Goal: Obtain resource: Download file/media

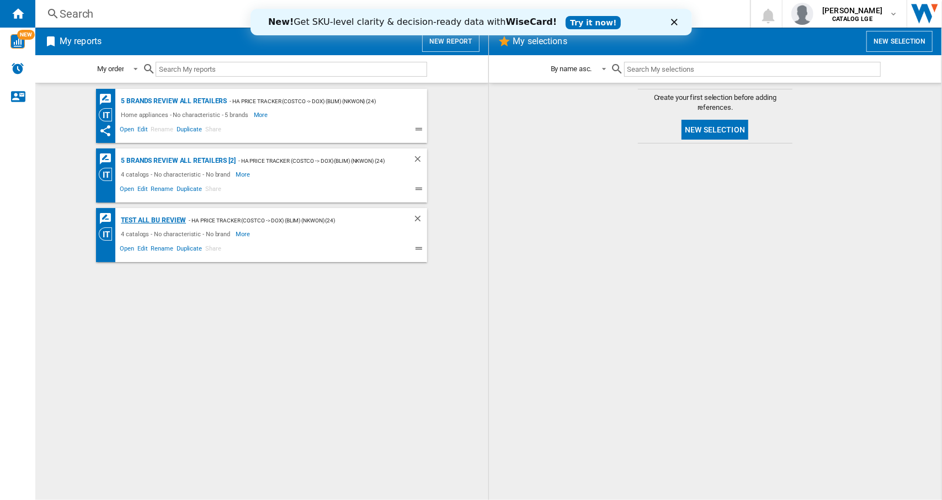
click at [172, 223] on div "Test ALL BU Review" at bounding box center [152, 220] width 68 height 14
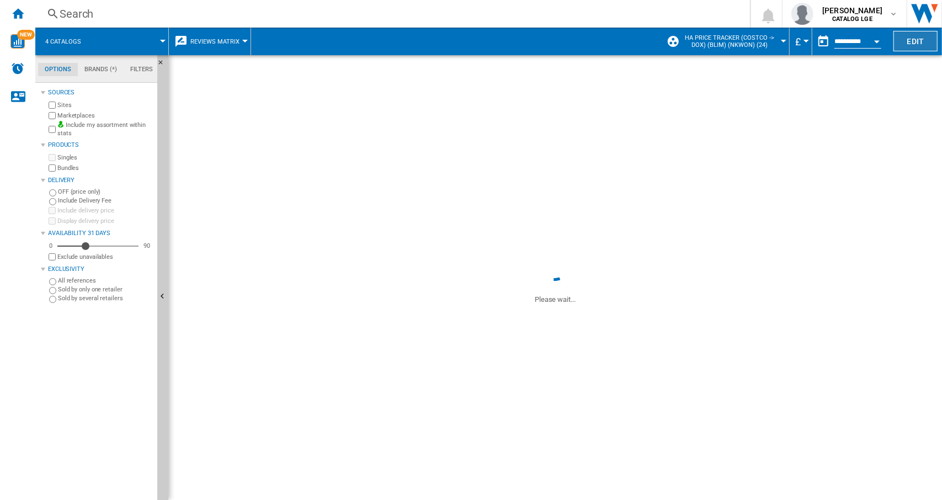
click at [907, 38] on button "Edit" at bounding box center [915, 41] width 44 height 20
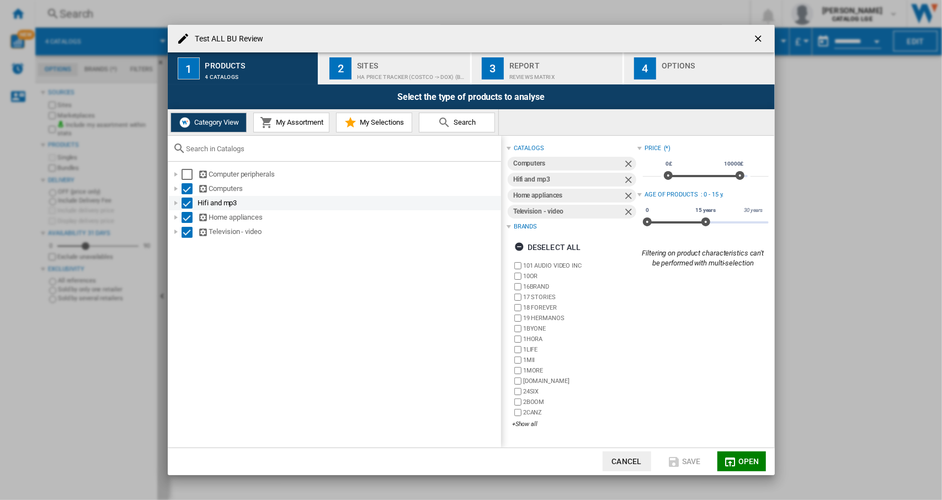
click at [185, 191] on div "Select" at bounding box center [186, 188] width 11 height 11
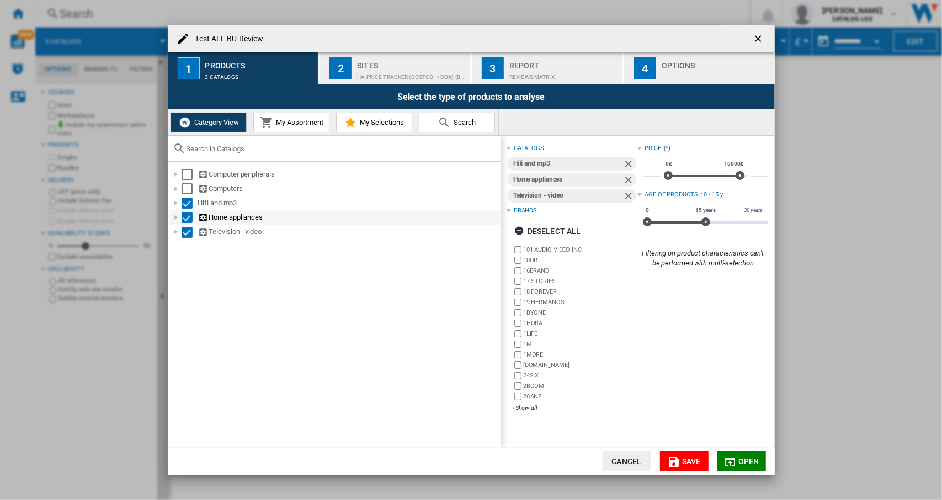
click at [184, 205] on div "Select" at bounding box center [186, 202] width 11 height 11
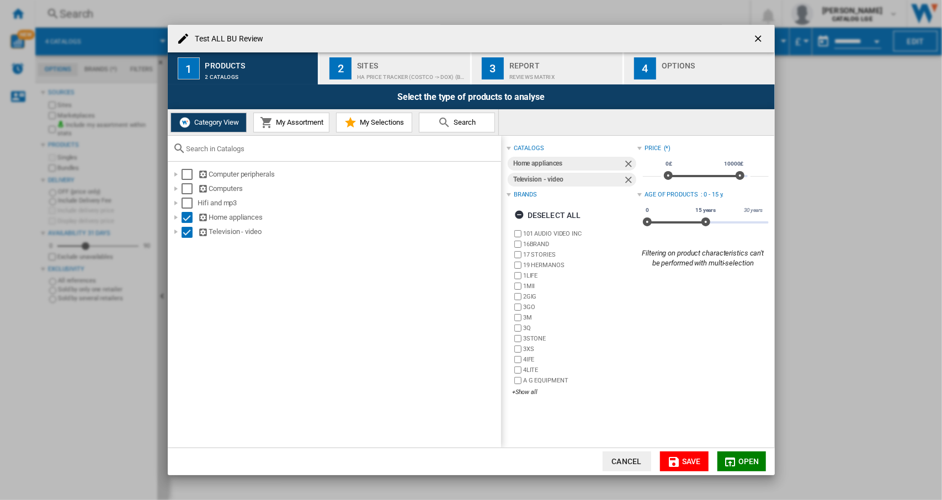
click at [186, 219] on div "Select" at bounding box center [186, 217] width 11 height 11
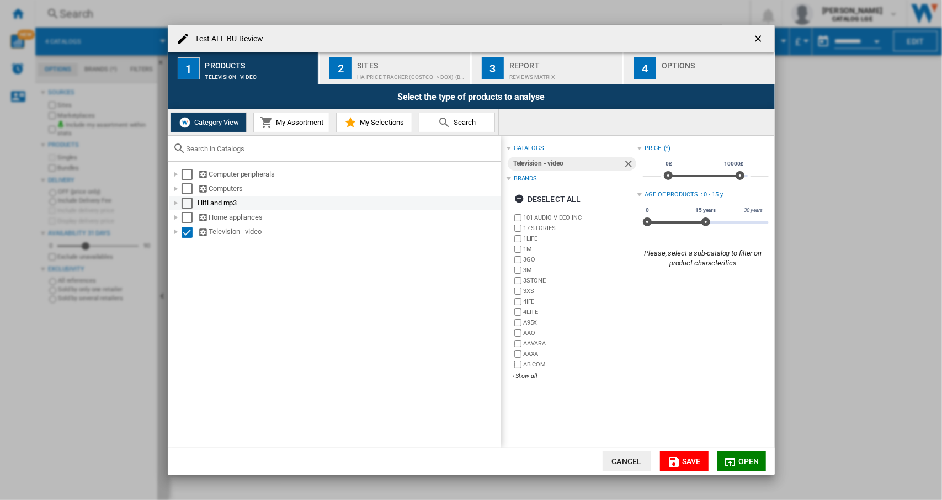
click at [188, 202] on div "Select" at bounding box center [186, 202] width 11 height 11
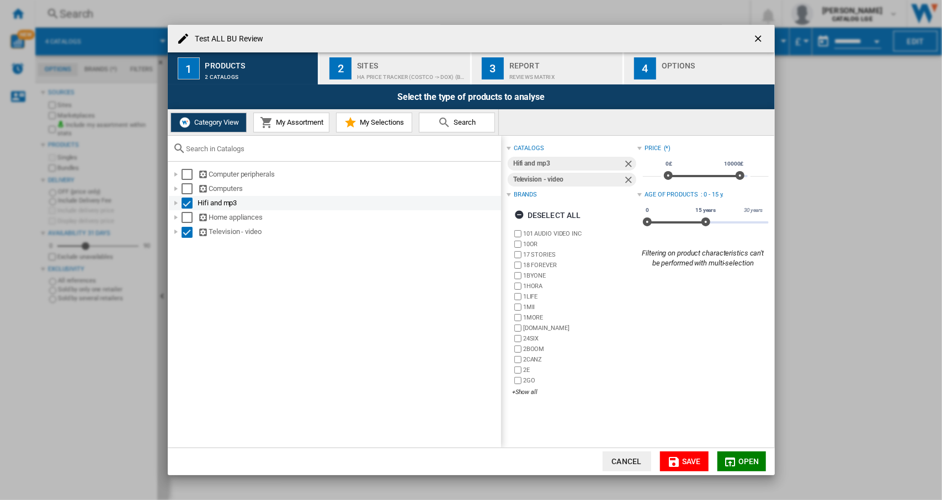
click at [175, 204] on div at bounding box center [175, 202] width 11 height 11
click at [178, 231] on div at bounding box center [175, 231] width 11 height 11
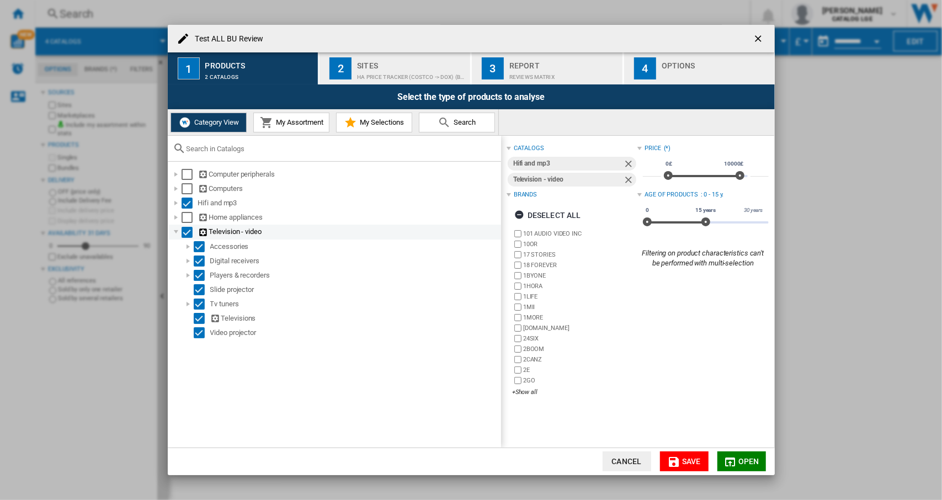
click at [178, 231] on div at bounding box center [175, 231] width 11 height 11
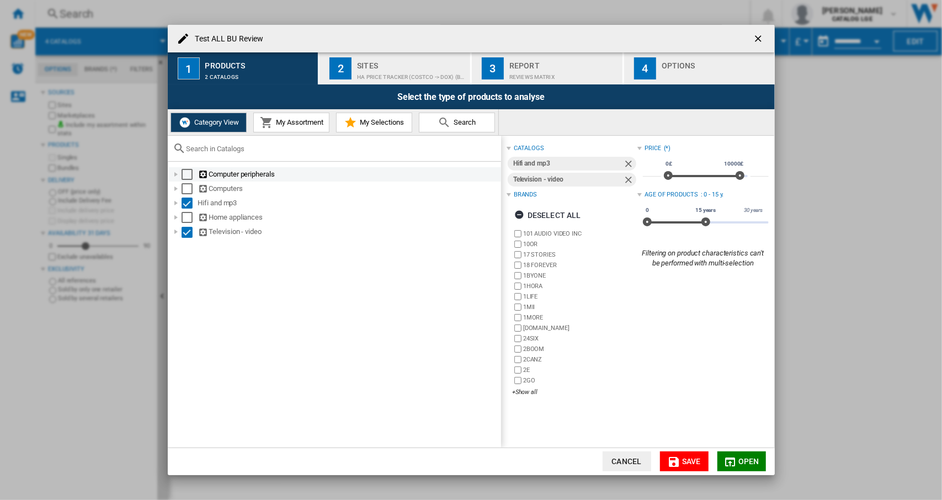
click at [177, 175] on div at bounding box center [175, 174] width 11 height 11
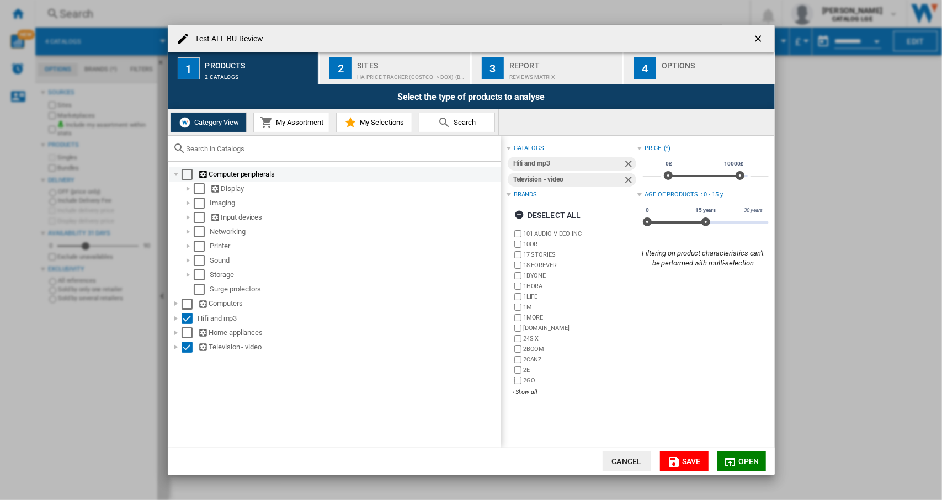
click at [177, 175] on div at bounding box center [175, 174] width 11 height 11
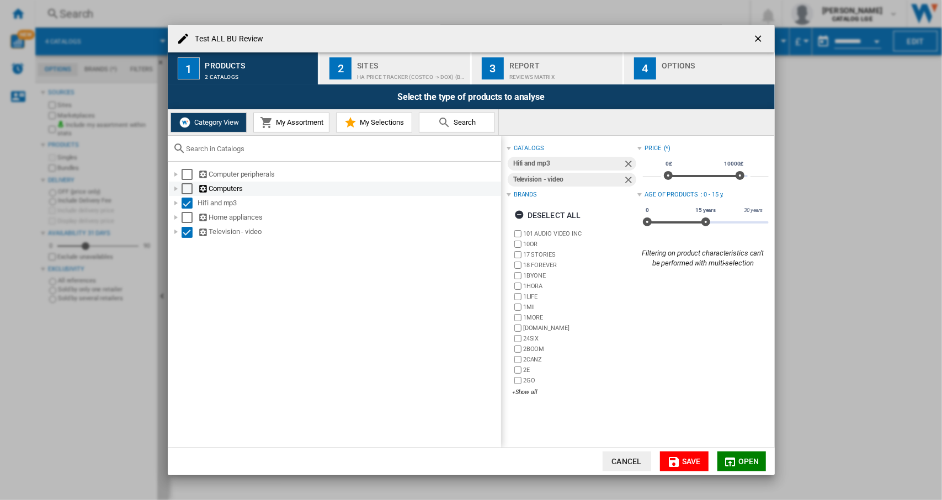
click at [177, 191] on div at bounding box center [175, 188] width 11 height 11
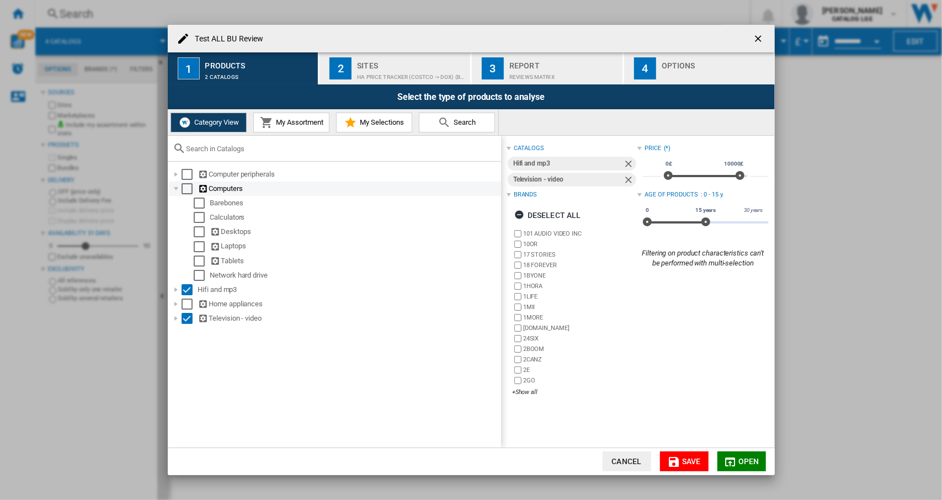
click at [177, 191] on div at bounding box center [175, 188] width 11 height 11
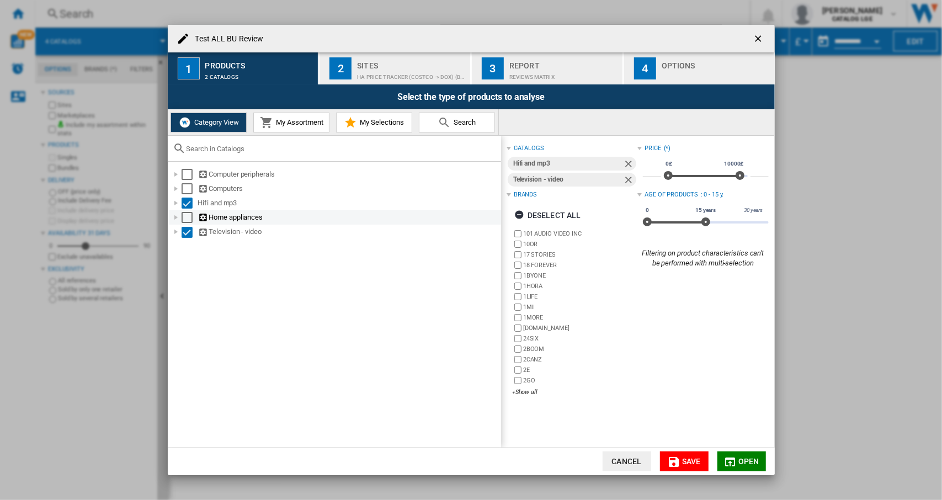
click at [180, 218] on div at bounding box center [175, 217] width 11 height 11
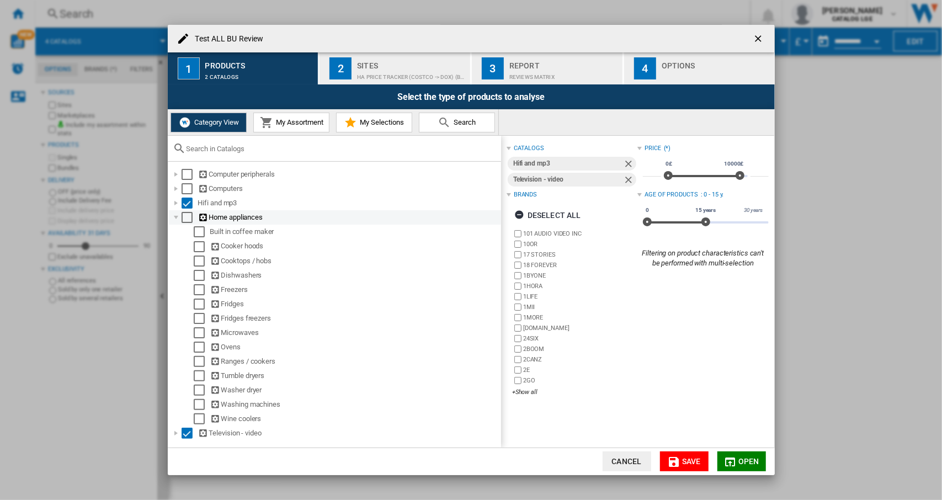
click at [177, 218] on div at bounding box center [175, 217] width 11 height 11
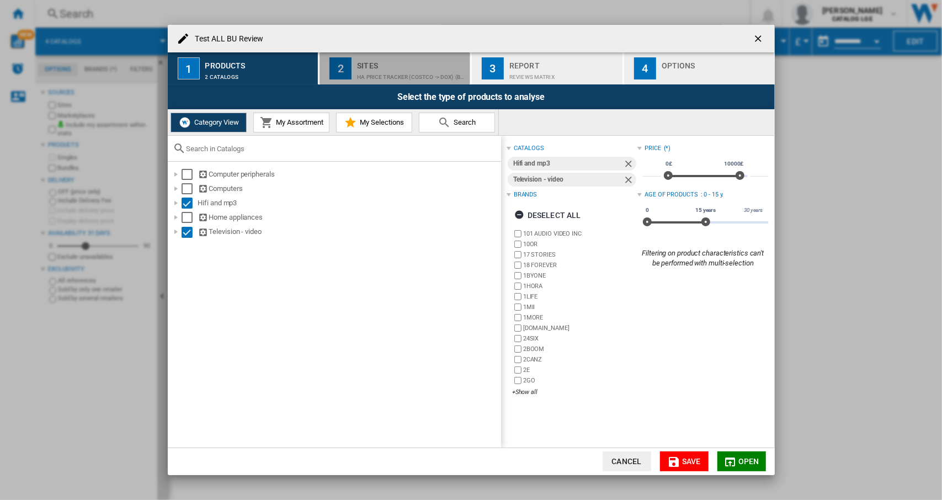
click at [376, 65] on div "Sites" at bounding box center [411, 63] width 109 height 12
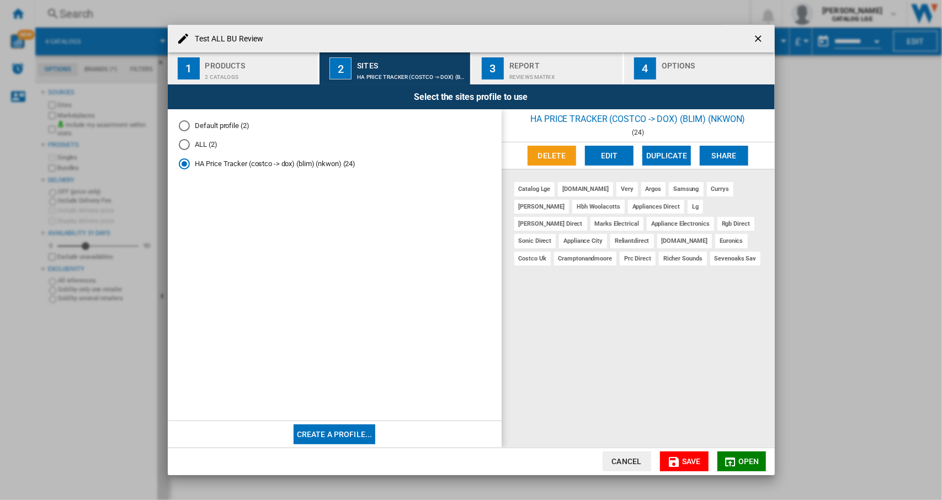
click at [539, 79] on div "REVIEWS Matrix" at bounding box center [563, 74] width 109 height 12
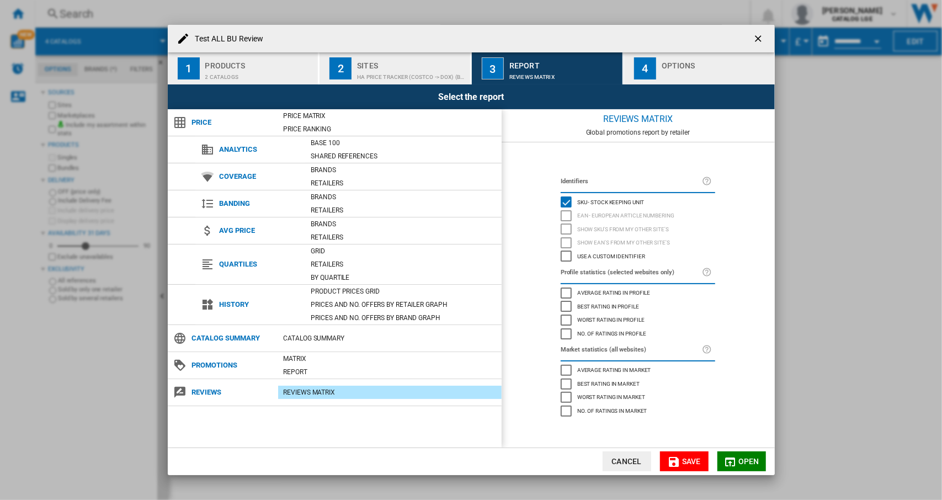
click at [694, 60] on div "Options" at bounding box center [715, 63] width 109 height 12
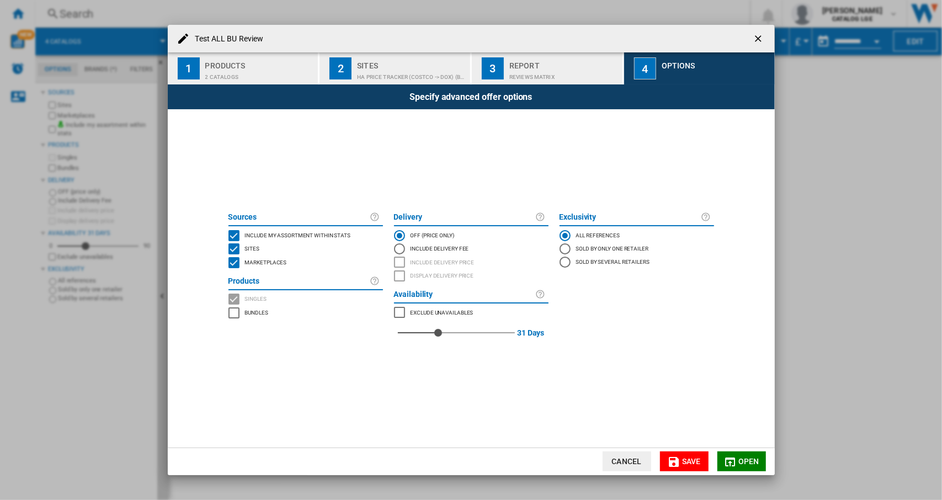
click at [691, 459] on span "Save" at bounding box center [691, 461] width 19 height 9
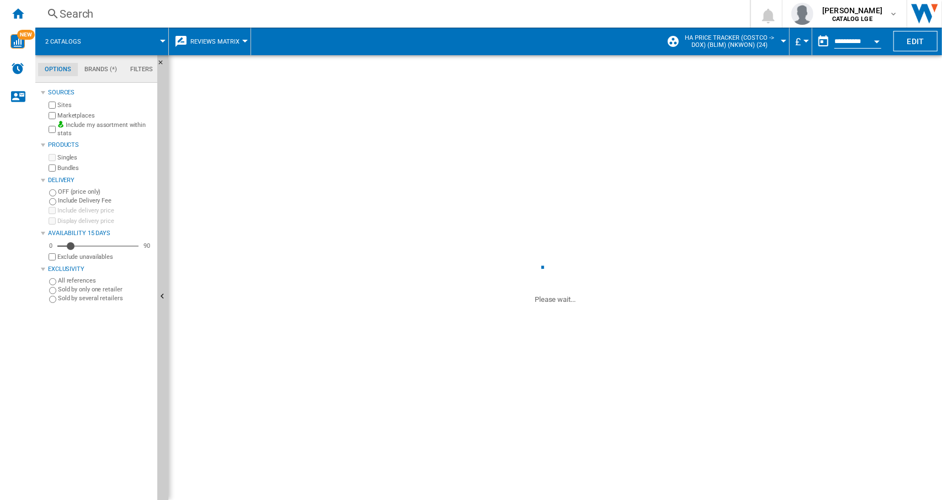
drag, startPoint x: 85, startPoint y: 247, endPoint x: 71, endPoint y: 248, distance: 14.4
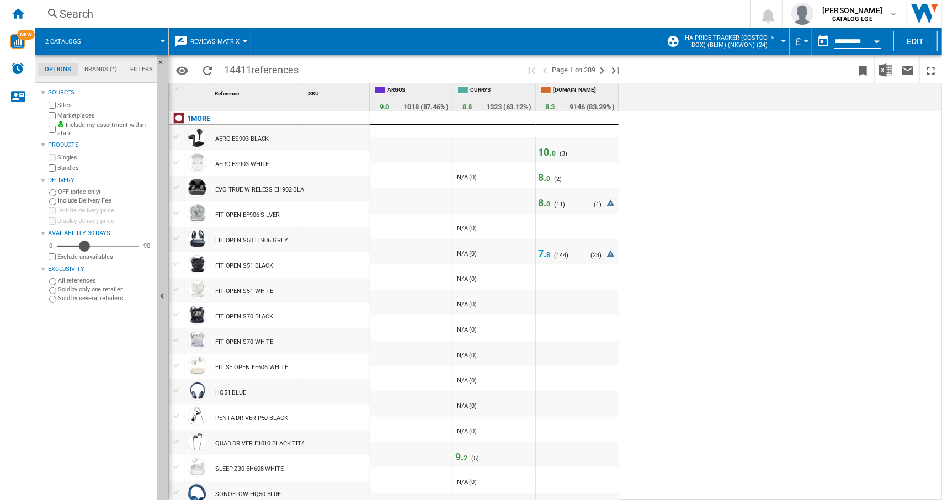
drag, startPoint x: 72, startPoint y: 247, endPoint x: 84, endPoint y: 247, distance: 12.1
click at [84, 247] on div "Availability" at bounding box center [84, 246] width 11 height 11
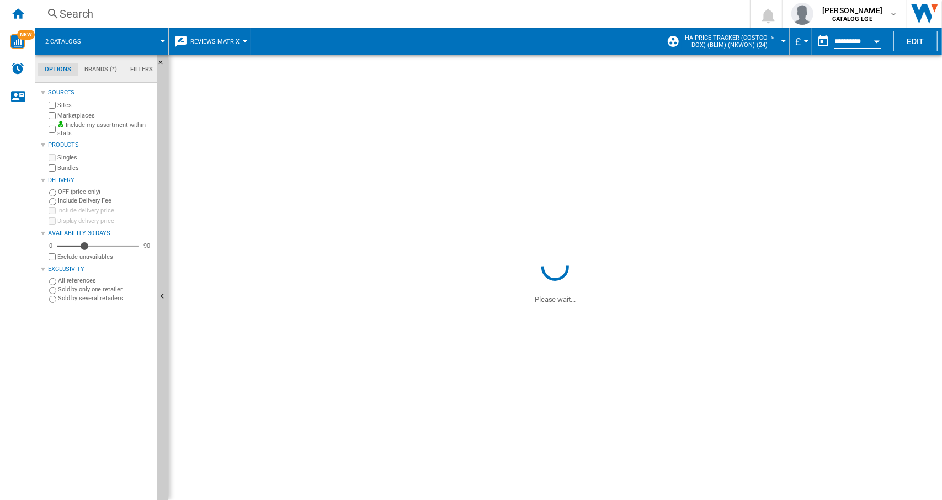
click at [136, 72] on md-tab-item "Filters" at bounding box center [142, 69] width 36 height 13
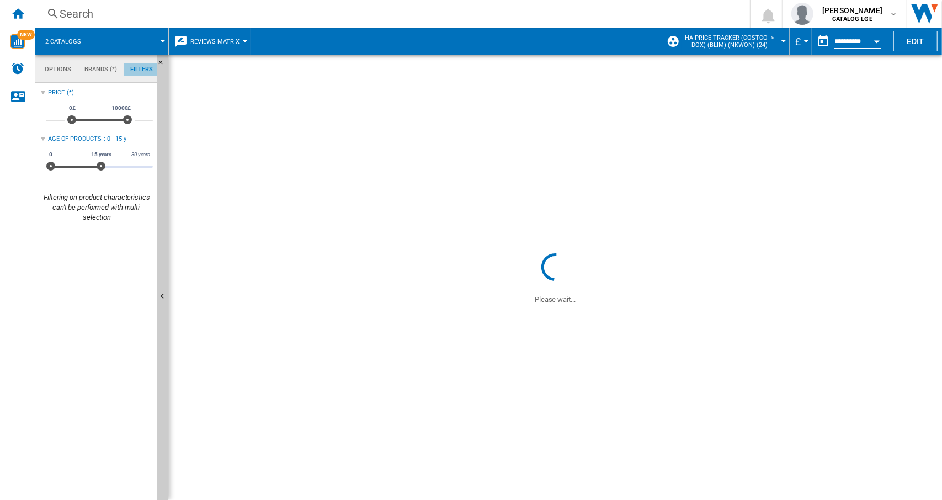
scroll to position [71, 0]
drag, startPoint x: 101, startPoint y: 166, endPoint x: 70, endPoint y: 168, distance: 31.5
drag, startPoint x: 76, startPoint y: 168, endPoint x: 67, endPoint y: 168, distance: 8.3
click at [67, 168] on span at bounding box center [67, 166] width 9 height 9
click at [30, 161] on wk-sidenav "NEW" at bounding box center [17, 250] width 35 height 500
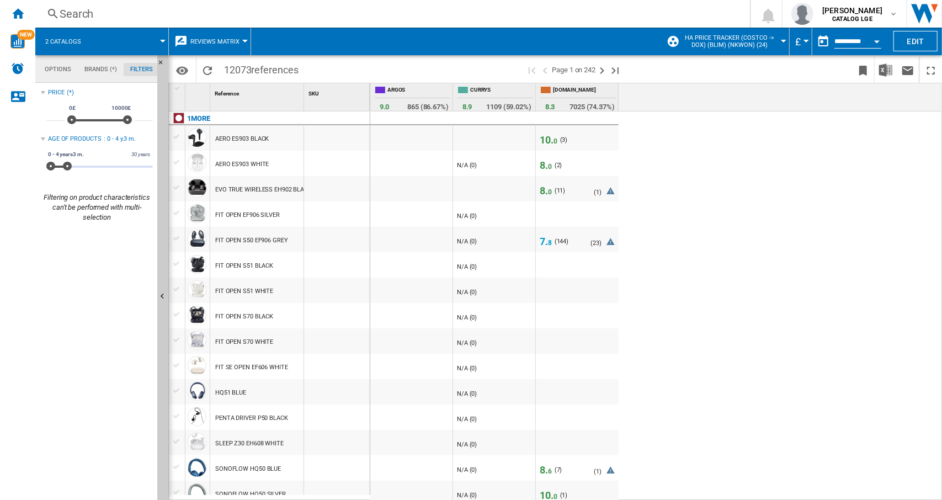
click at [94, 65] on md-tab-item "Brands (*)" at bounding box center [101, 69] width 46 height 13
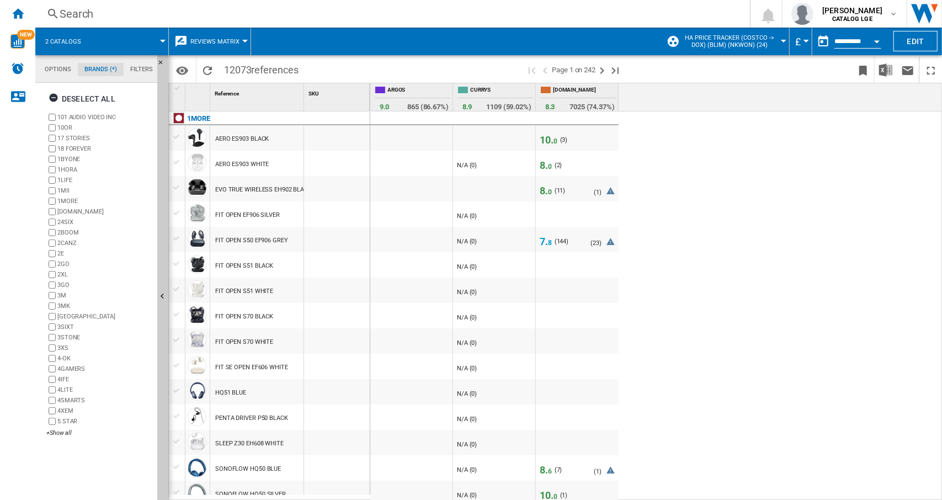
scroll to position [42, 0]
click at [53, 97] on ng-md-icon "button" at bounding box center [55, 99] width 13 height 13
click at [53, 432] on div "+Show all" at bounding box center [99, 433] width 106 height 8
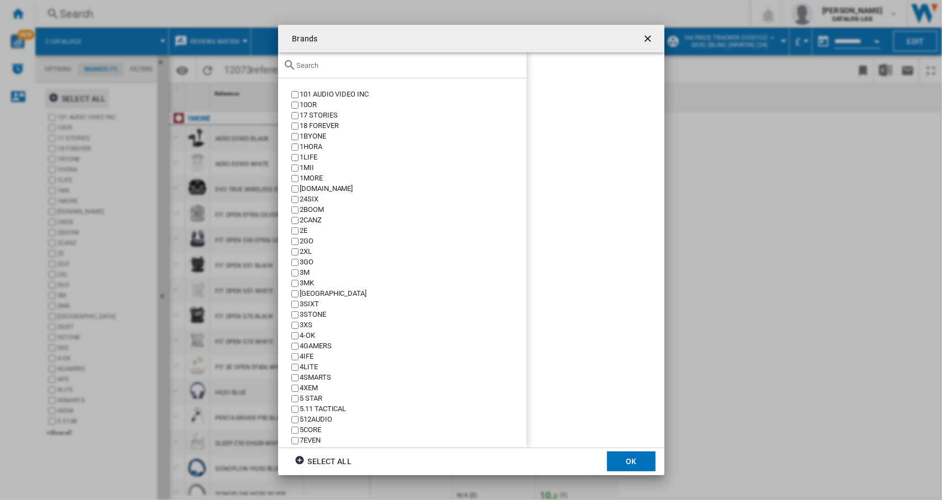
click at [335, 68] on input "text" at bounding box center [409, 65] width 224 height 8
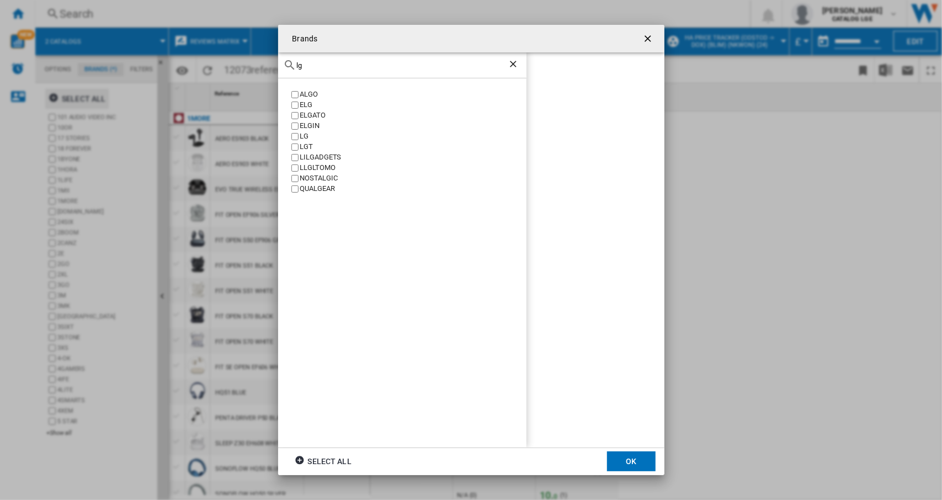
scroll to position [0, 0]
type input "lg"
click at [621, 463] on button "OK" at bounding box center [631, 461] width 49 height 20
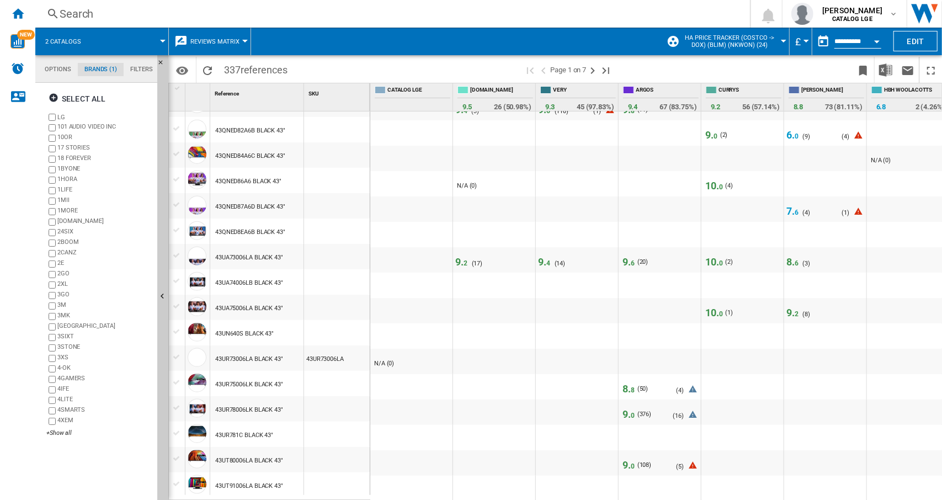
scroll to position [899, 0]
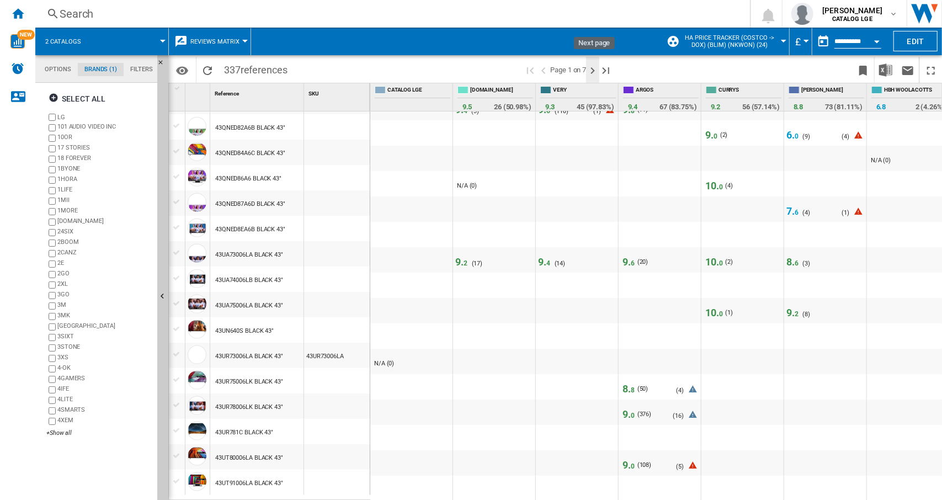
click at [594, 70] on ng-md-icon "Next page" at bounding box center [592, 70] width 13 height 13
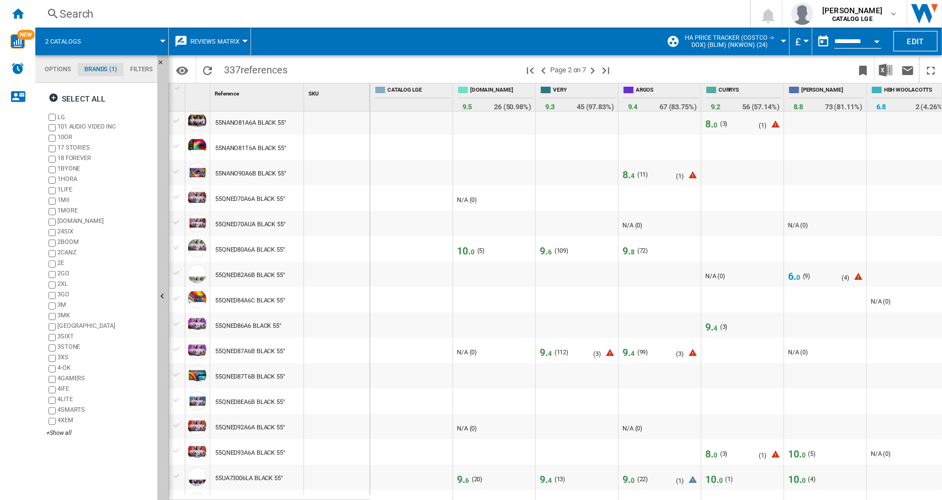
scroll to position [899, 0]
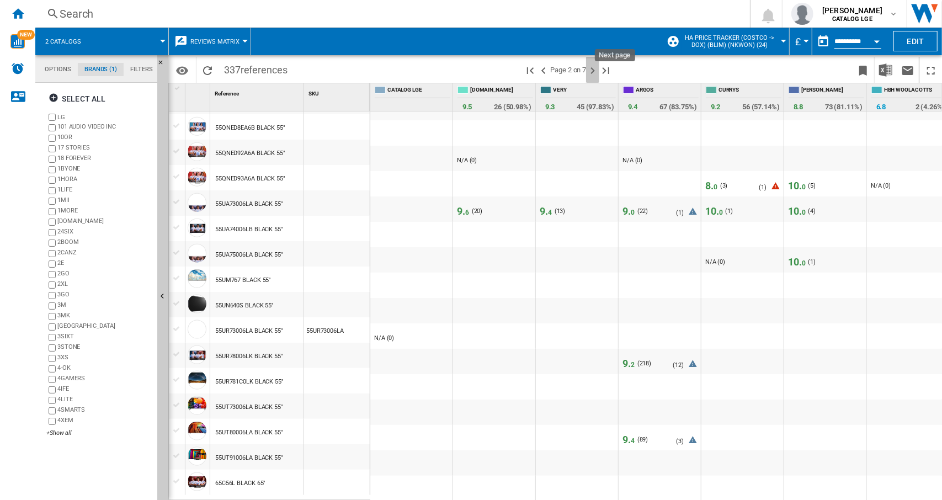
click at [594, 69] on ng-md-icon "Next page" at bounding box center [592, 70] width 13 height 13
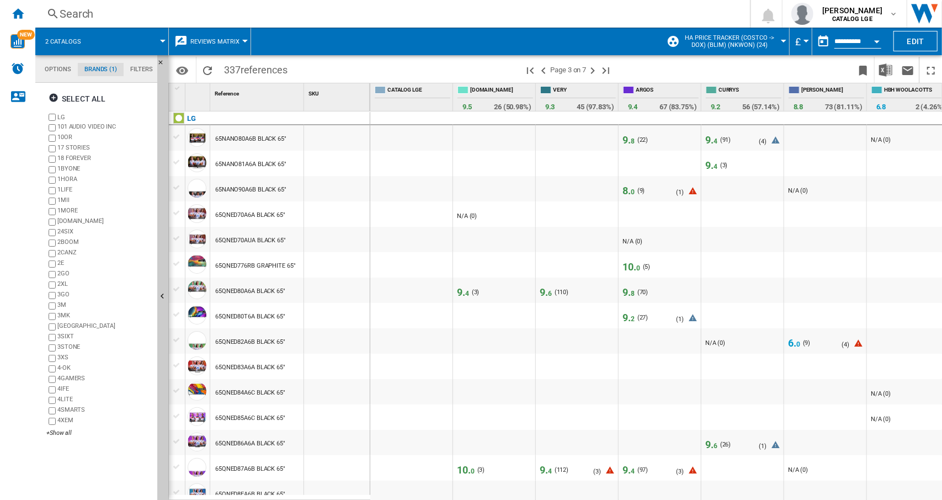
scroll to position [899, 0]
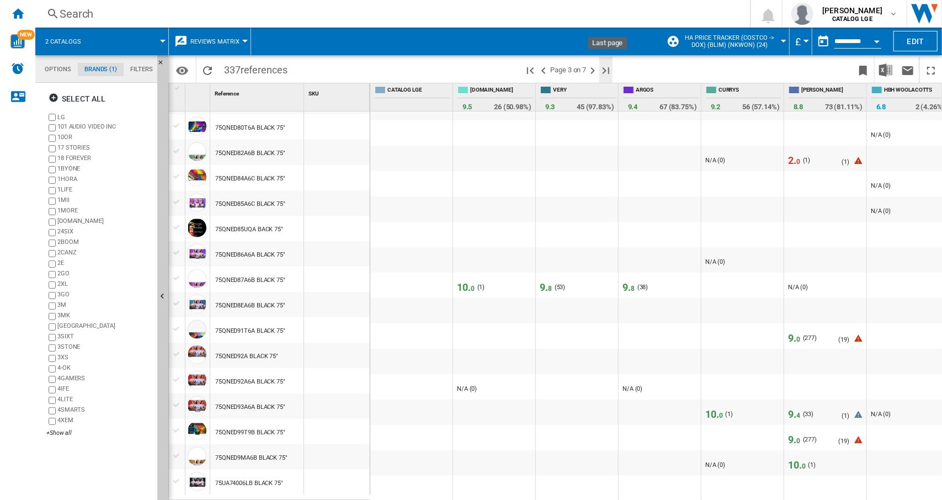
click at [611, 66] on ng-md-icon "Last page" at bounding box center [605, 70] width 13 height 13
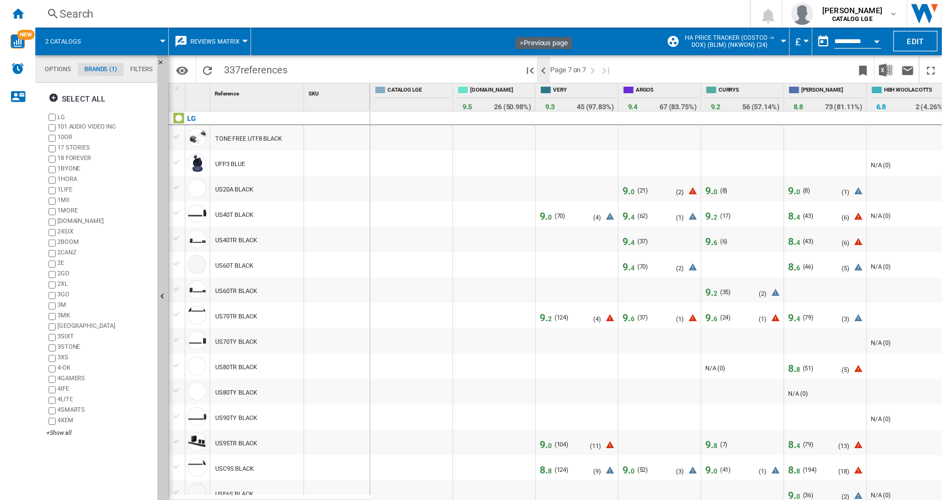
click at [547, 70] on ng-md-icon ">Previous page" at bounding box center [543, 70] width 13 height 13
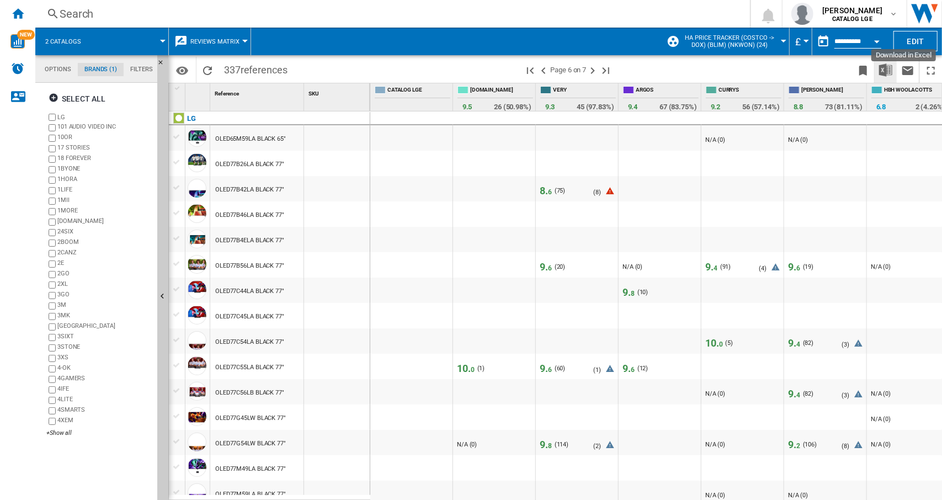
click at [886, 69] on img "Download in Excel" at bounding box center [885, 69] width 13 height 13
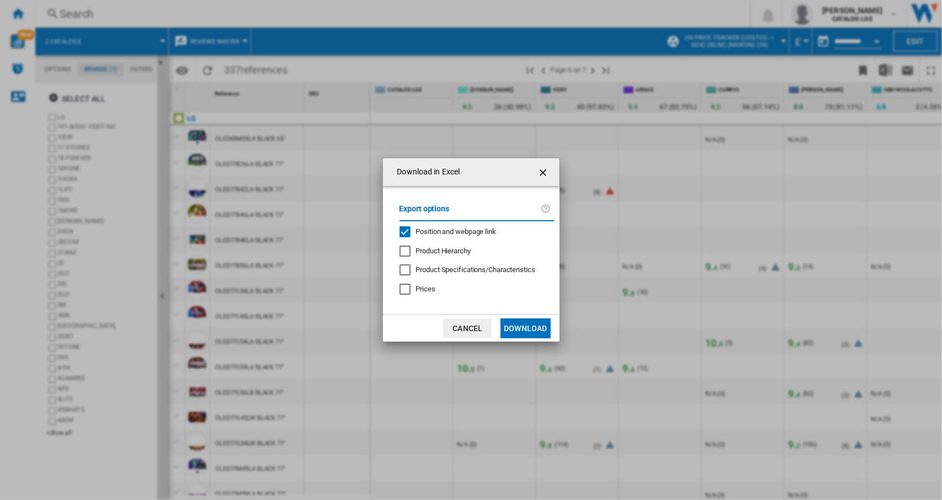
click at [528, 328] on button "Download" at bounding box center [525, 328] width 50 height 20
